Goal: Transaction & Acquisition: Book appointment/travel/reservation

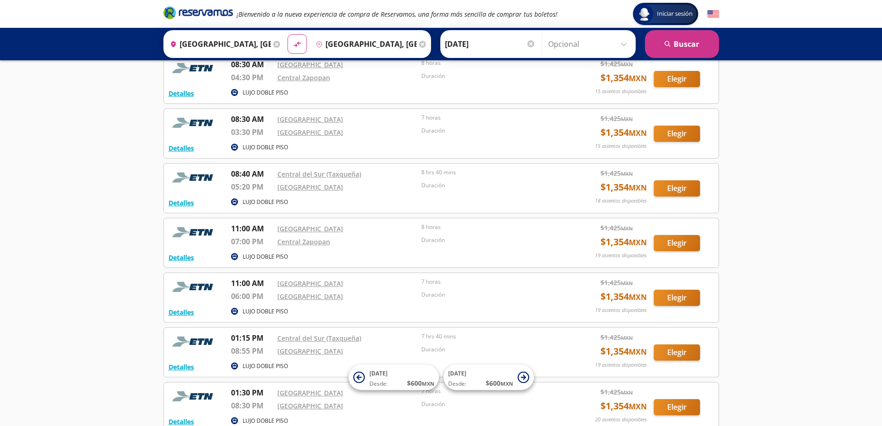
scroll to position [185, 0]
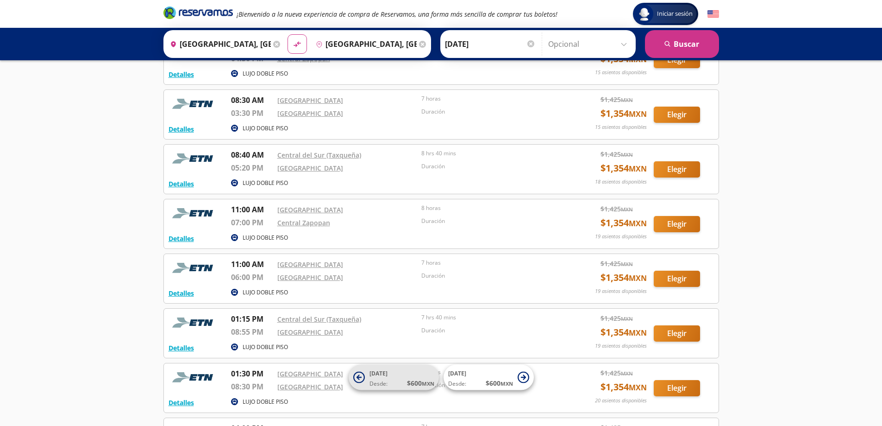
click at [365, 379] on icon at bounding box center [359, 377] width 12 height 12
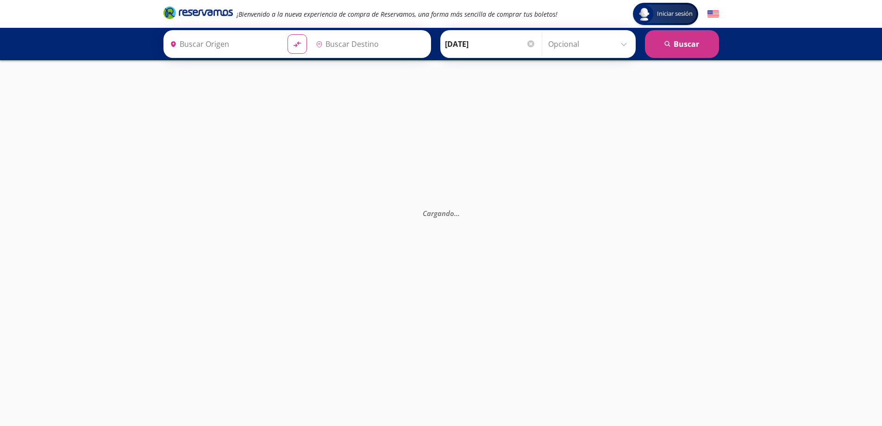
type input "[GEOGRAPHIC_DATA], [GEOGRAPHIC_DATA]"
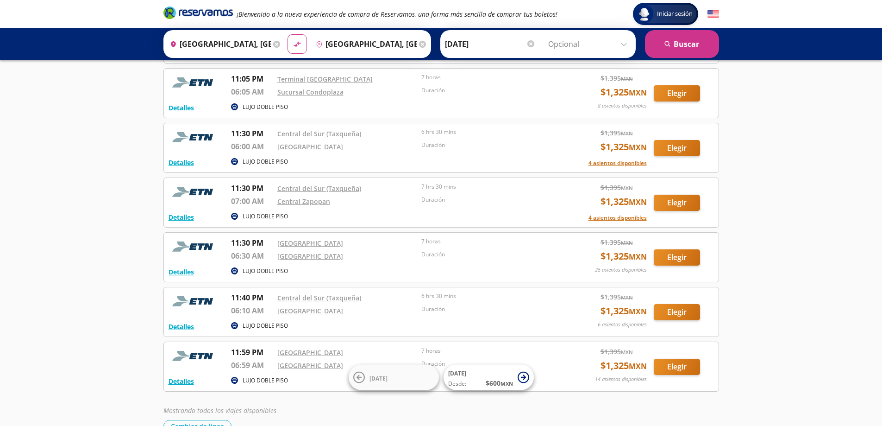
scroll to position [731, 0]
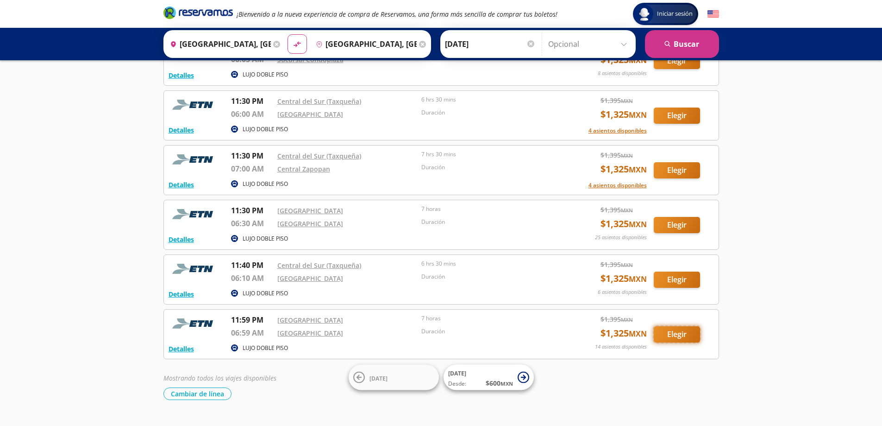
click at [666, 336] on button "Elegir" at bounding box center [677, 334] width 46 height 16
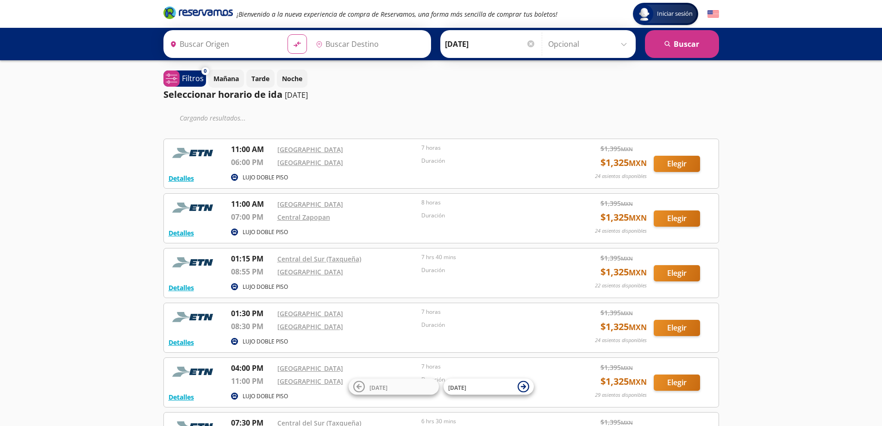
type input "[GEOGRAPHIC_DATA], [GEOGRAPHIC_DATA]"
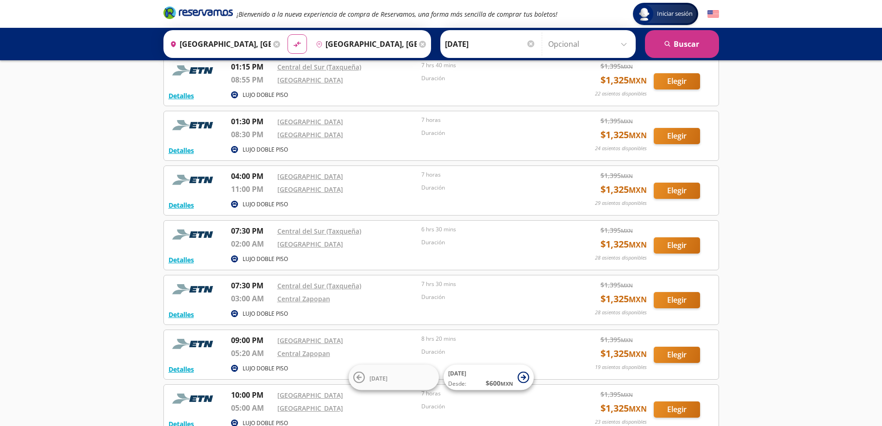
scroll to position [185, 0]
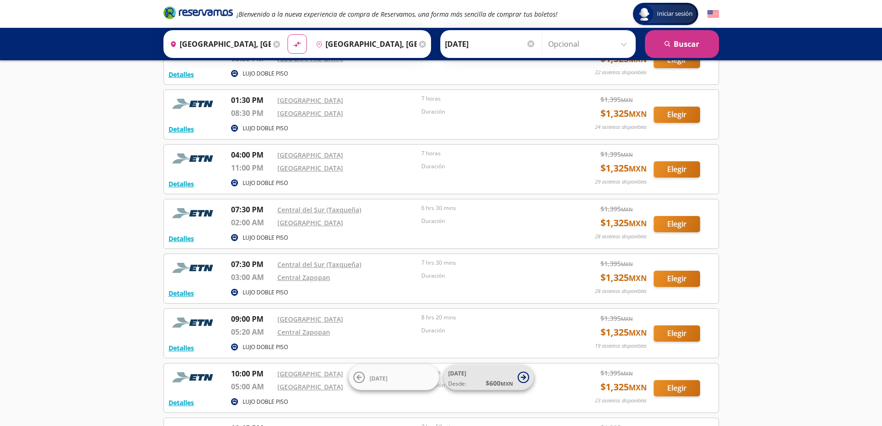
click at [521, 374] on icon at bounding box center [524, 377] width 12 height 12
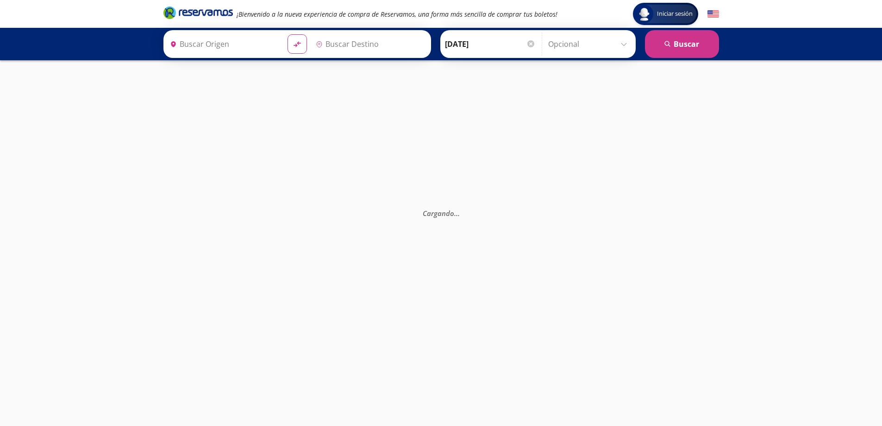
type input "[GEOGRAPHIC_DATA], [GEOGRAPHIC_DATA]"
